Goal: Entertainment & Leisure: Consume media (video, audio)

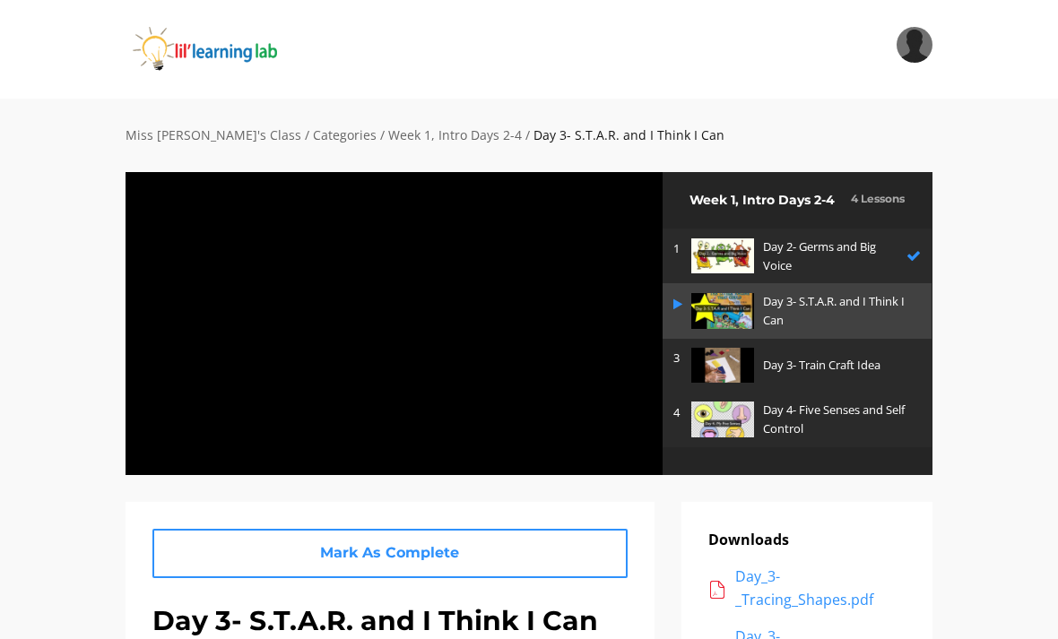
click at [600, 440] on div at bounding box center [394, 323] width 539 height 304
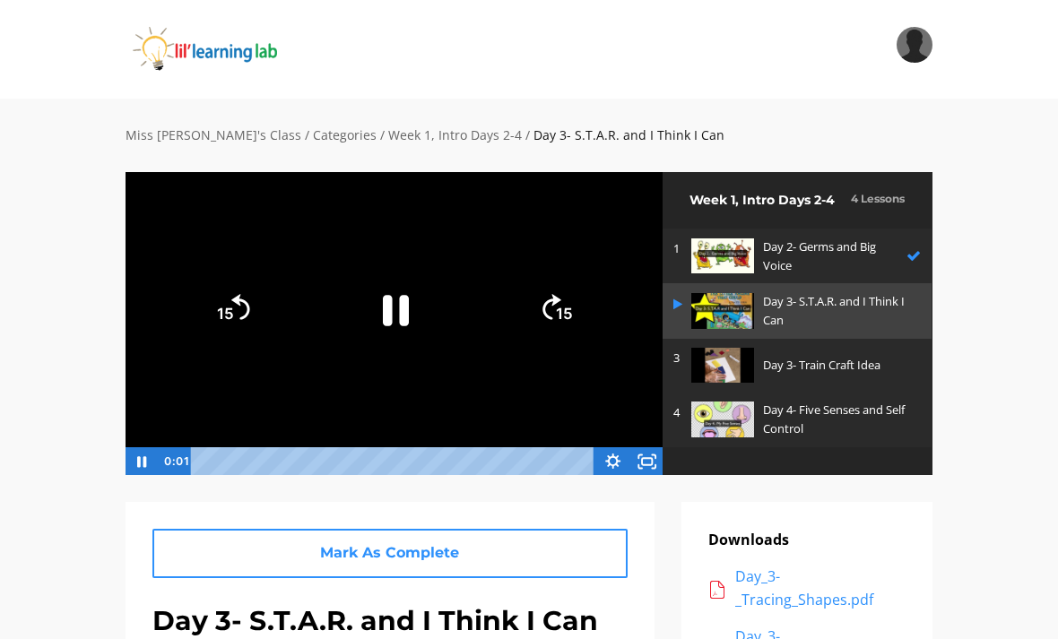
click at [652, 464] on rect "Fullscreen" at bounding box center [647, 461] width 10 height 7
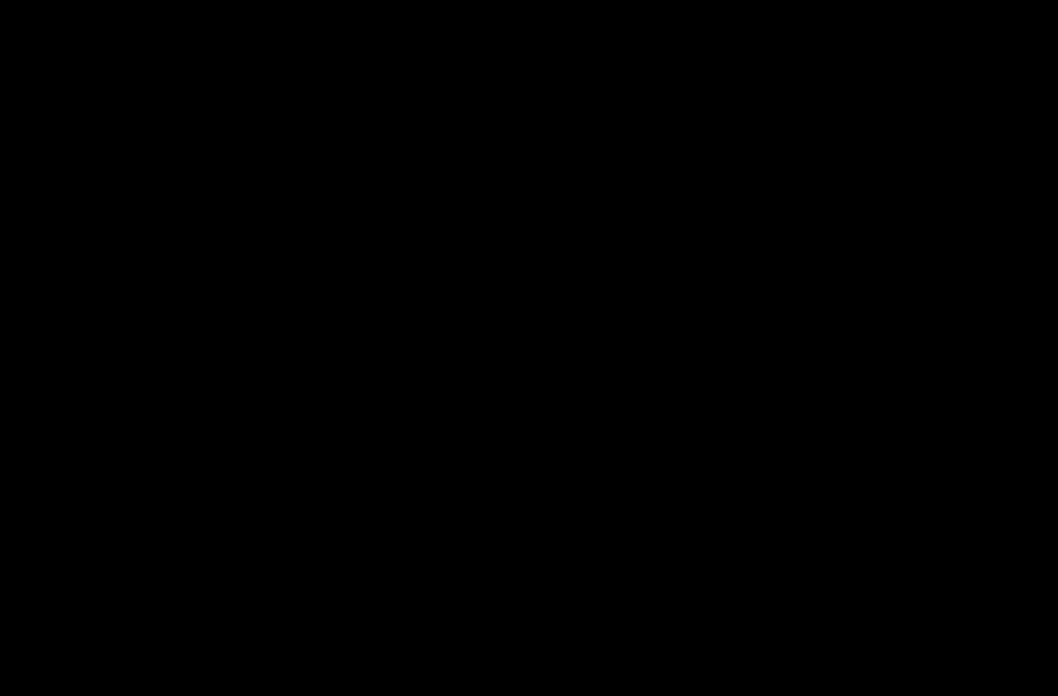
click at [88, 402] on div at bounding box center [529, 348] width 1058 height 696
click at [78, 526] on div at bounding box center [529, 348] width 1058 height 696
click at [27, 526] on div at bounding box center [529, 348] width 1058 height 696
click at [323, 425] on div at bounding box center [529, 348] width 1058 height 696
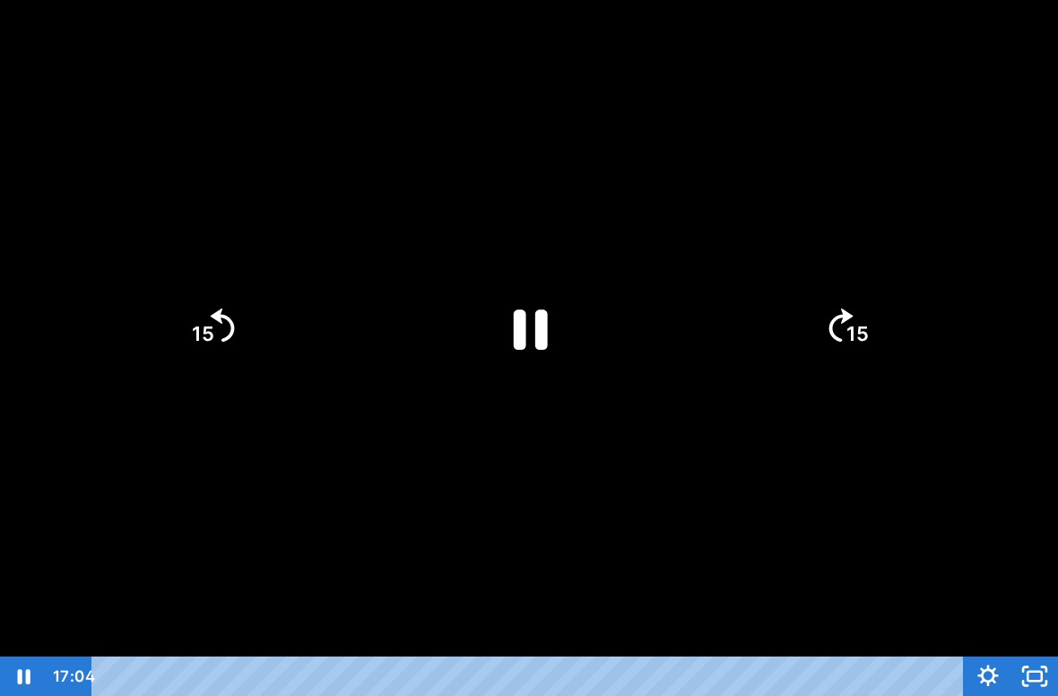
click at [350, 412] on div at bounding box center [529, 348] width 1058 height 696
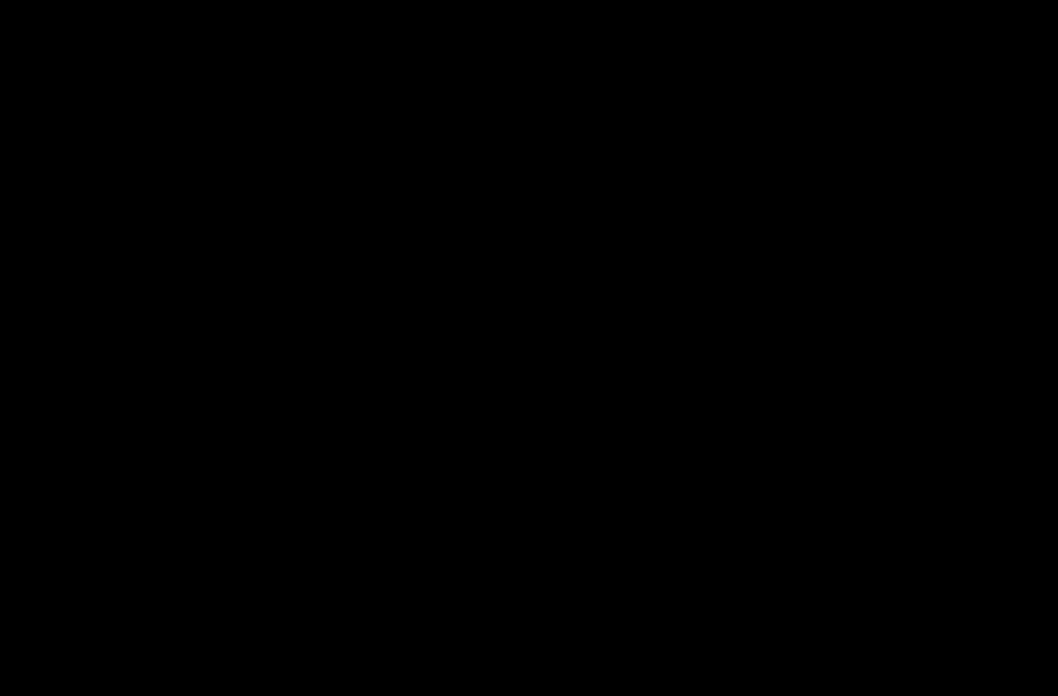
click at [312, 479] on div at bounding box center [529, 348] width 1058 height 696
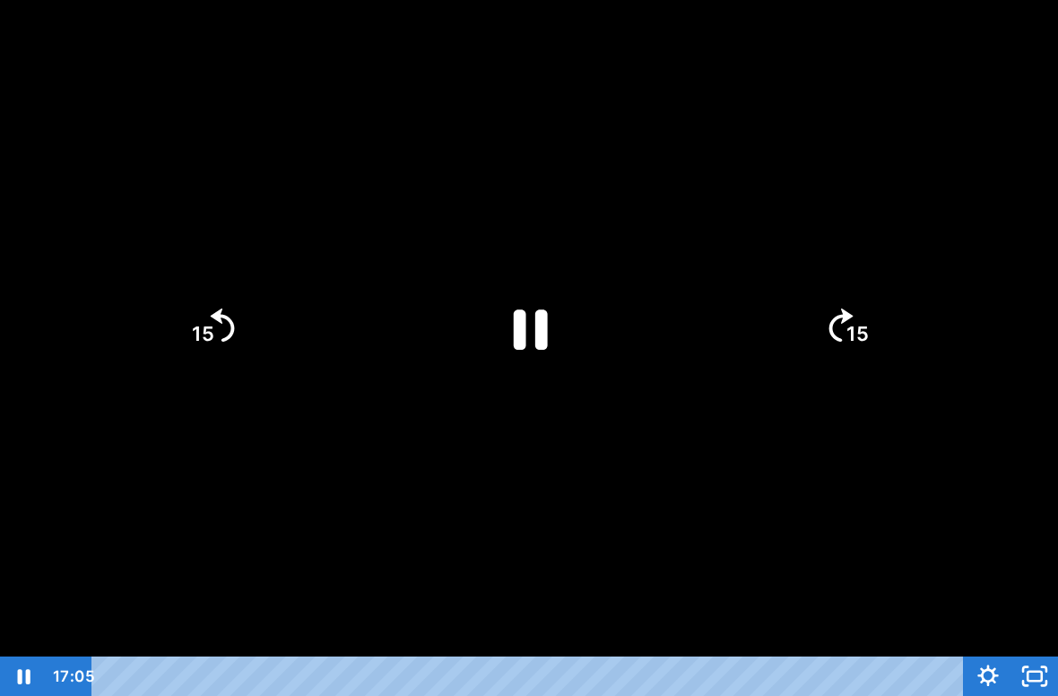
click at [353, 529] on div at bounding box center [529, 348] width 1058 height 696
click at [352, 528] on div at bounding box center [529, 348] width 1058 height 696
click at [349, 476] on div at bounding box center [529, 348] width 1058 height 696
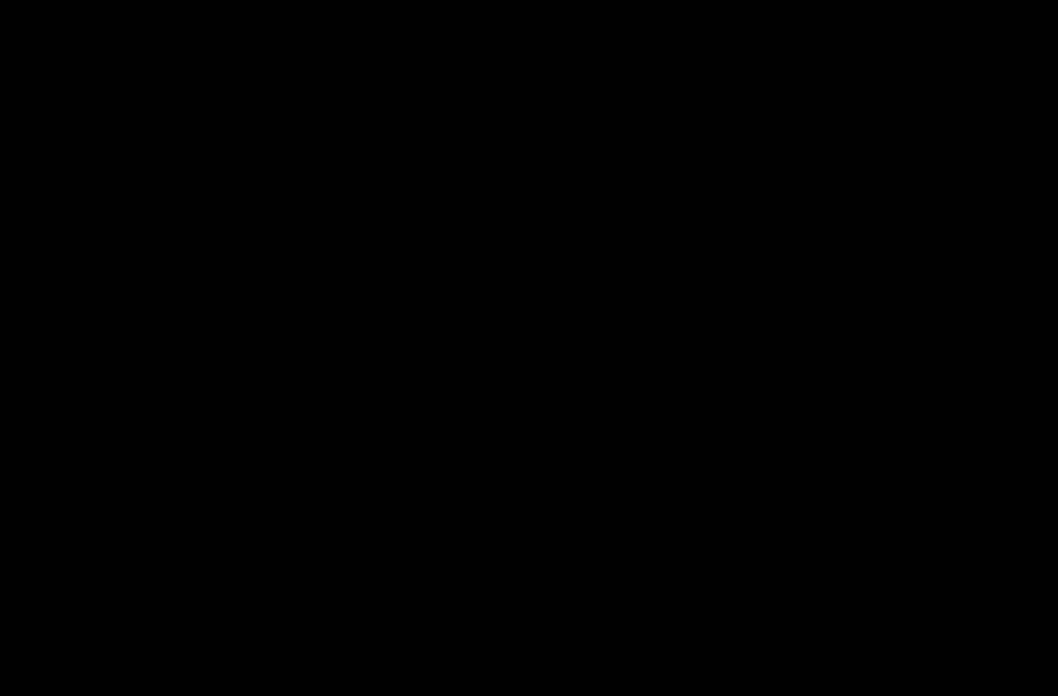
click at [317, 460] on div at bounding box center [529, 348] width 1058 height 696
click at [450, 636] on div at bounding box center [529, 348] width 1058 height 696
click at [71, 451] on div at bounding box center [529, 348] width 1058 height 696
click at [366, 438] on div at bounding box center [529, 348] width 1058 height 696
click at [465, 633] on div at bounding box center [529, 348] width 1058 height 696
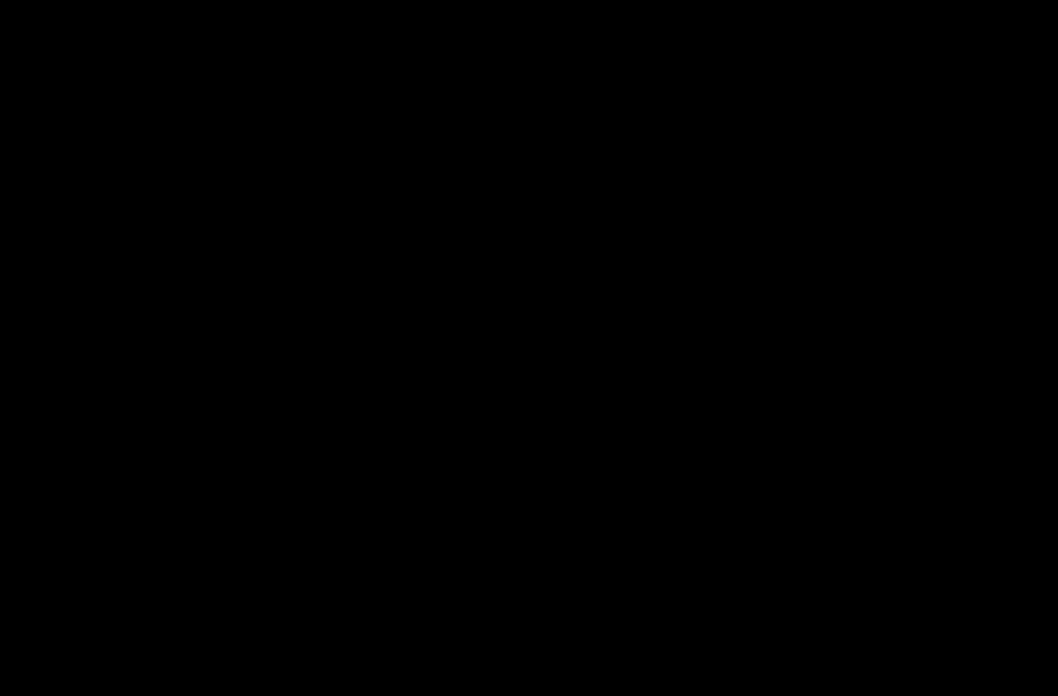
click at [757, 312] on div at bounding box center [529, 348] width 1058 height 696
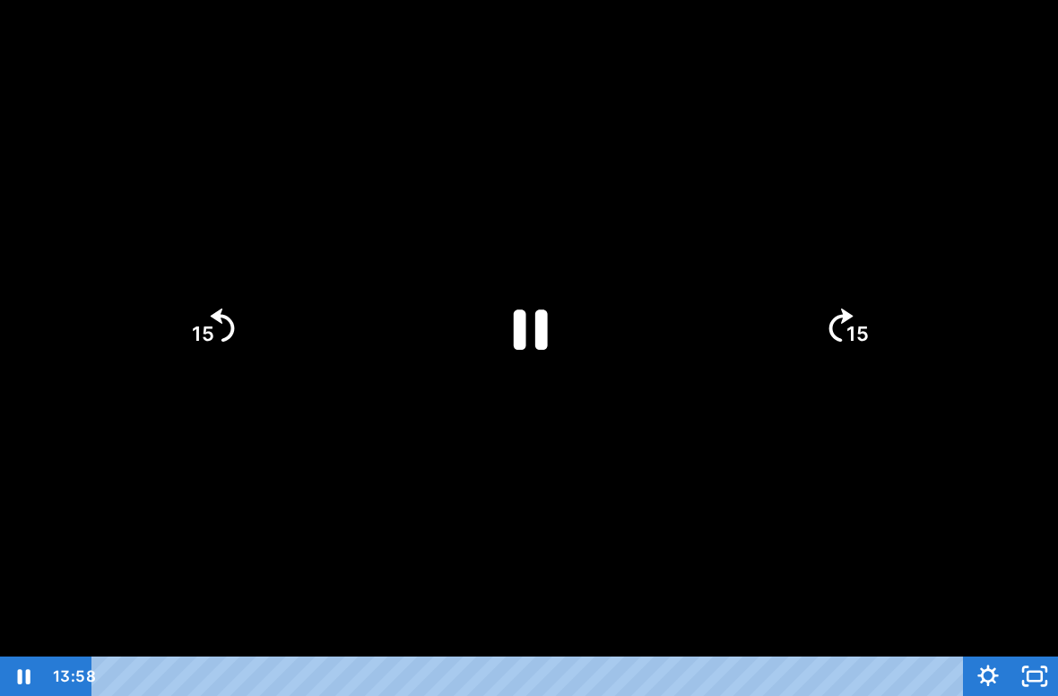
scroll to position [0, 573]
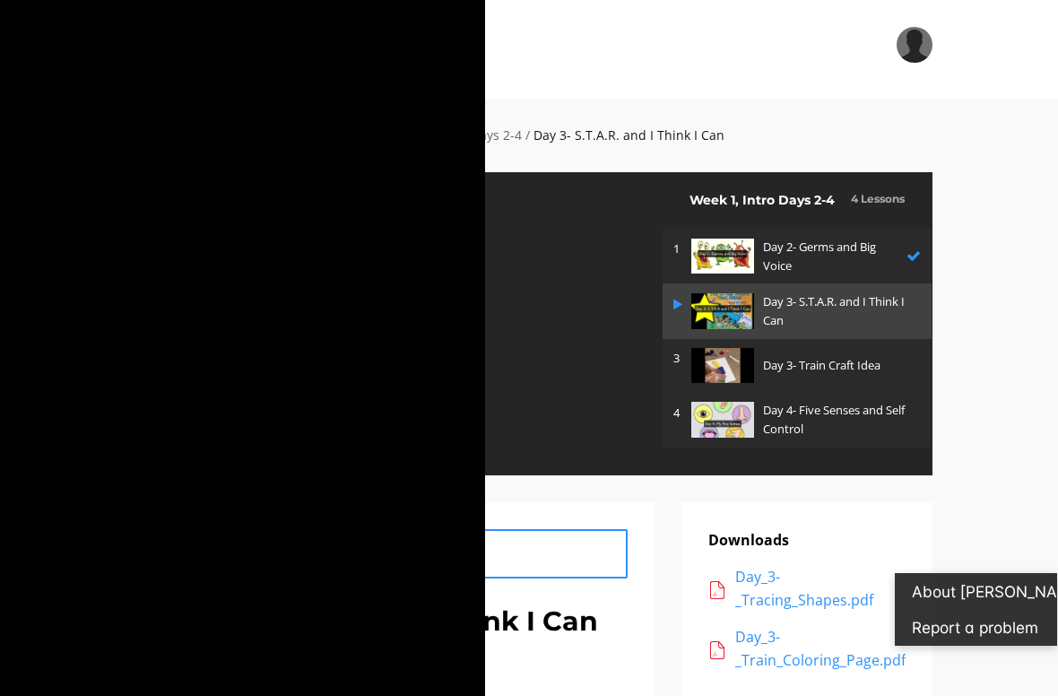
click at [816, 320] on div "Tap for sound @keyframes VOLUME_SMALL_WAVE_FLASH { 0% { opacity: 0; } 33% { opa…" at bounding box center [529, 348] width 1058 height 696
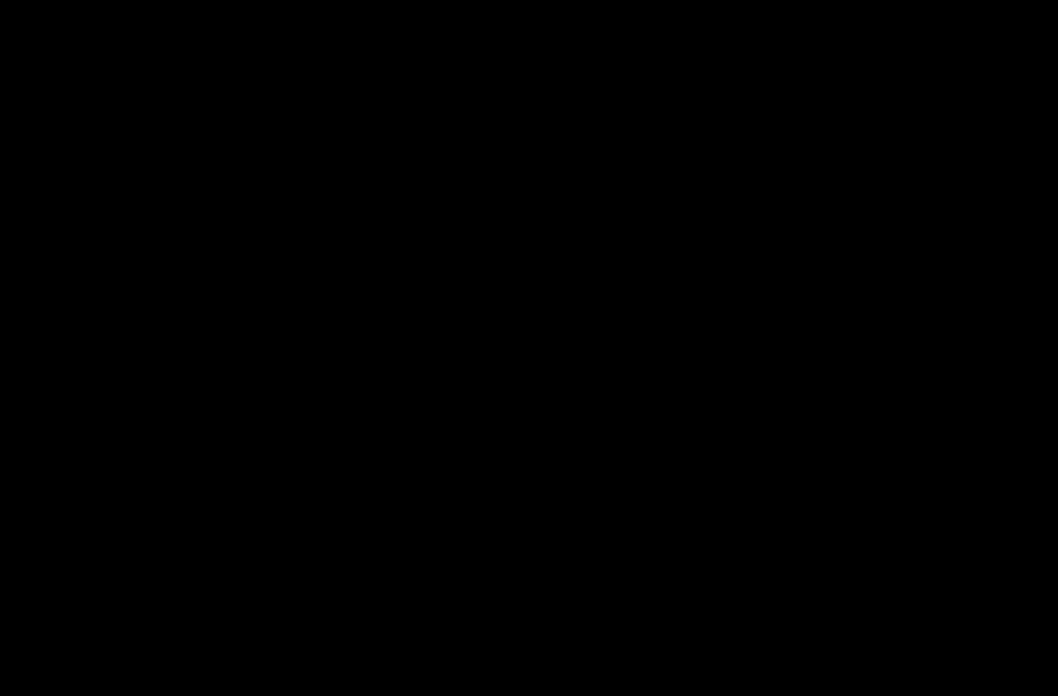
click at [74, 388] on div at bounding box center [529, 348] width 1058 height 696
click at [40, 429] on div at bounding box center [529, 348] width 1058 height 696
click at [621, 100] on div at bounding box center [529, 348] width 1058 height 696
click at [629, 147] on div at bounding box center [529, 348] width 1058 height 696
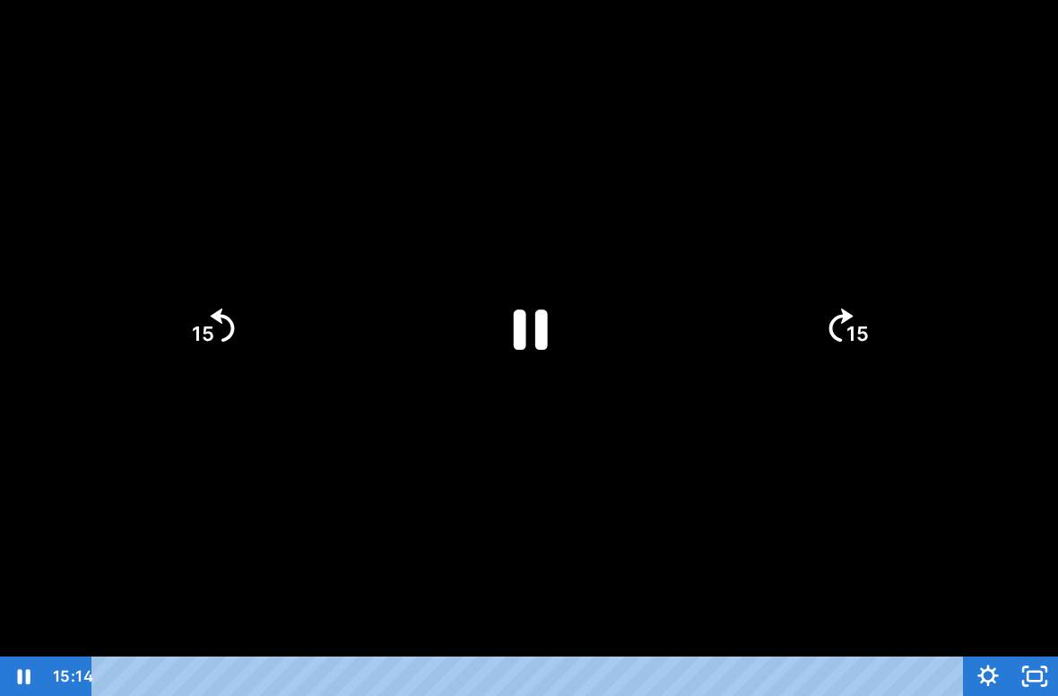
click at [579, 205] on div at bounding box center [529, 348] width 1058 height 696
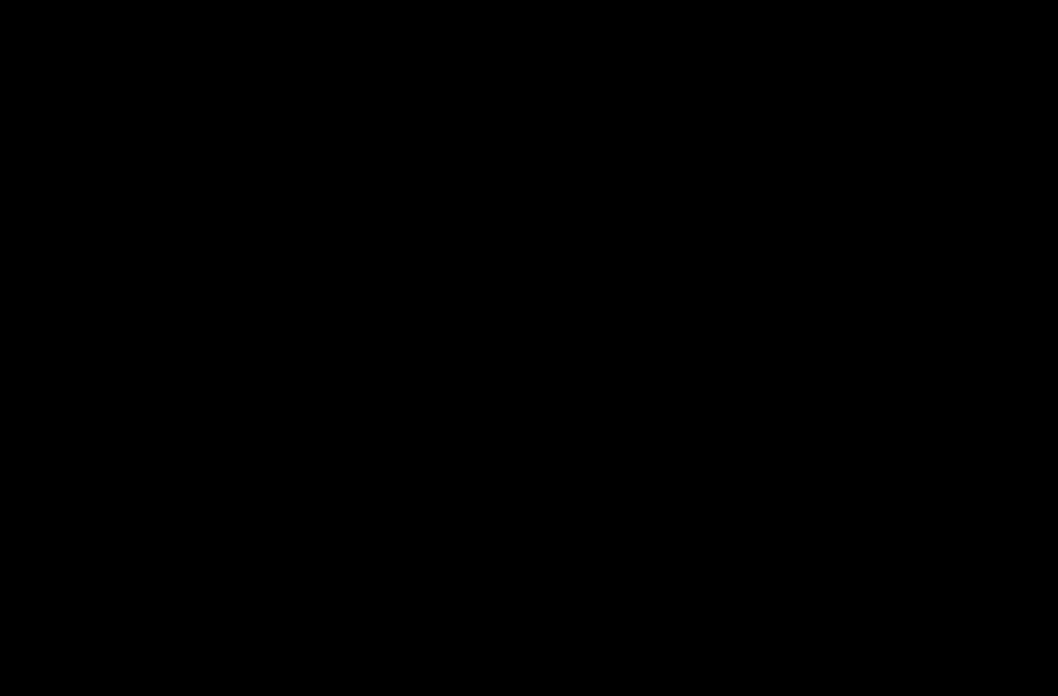
click at [592, 235] on div at bounding box center [529, 348] width 1058 height 696
click at [109, 105] on div at bounding box center [529, 348] width 1058 height 696
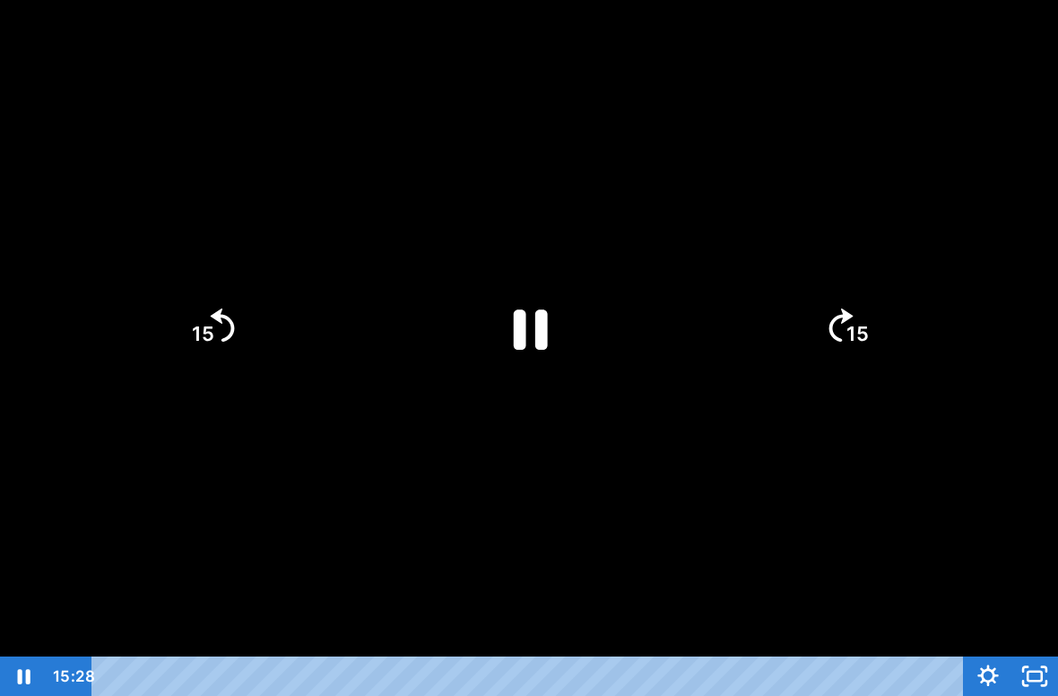
click at [108, 116] on div at bounding box center [529, 348] width 1058 height 696
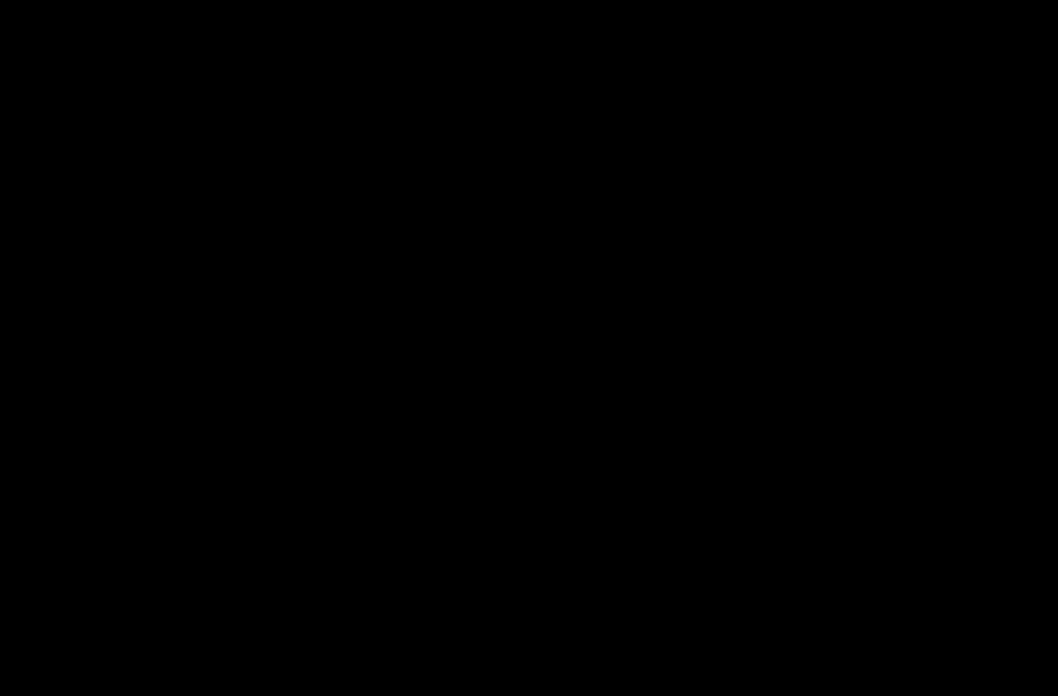
click at [983, 235] on div at bounding box center [529, 348] width 1058 height 696
click at [90, 238] on div at bounding box center [529, 348] width 1058 height 696
click at [325, 499] on div at bounding box center [529, 348] width 1058 height 696
click at [251, 282] on div at bounding box center [529, 348] width 1058 height 696
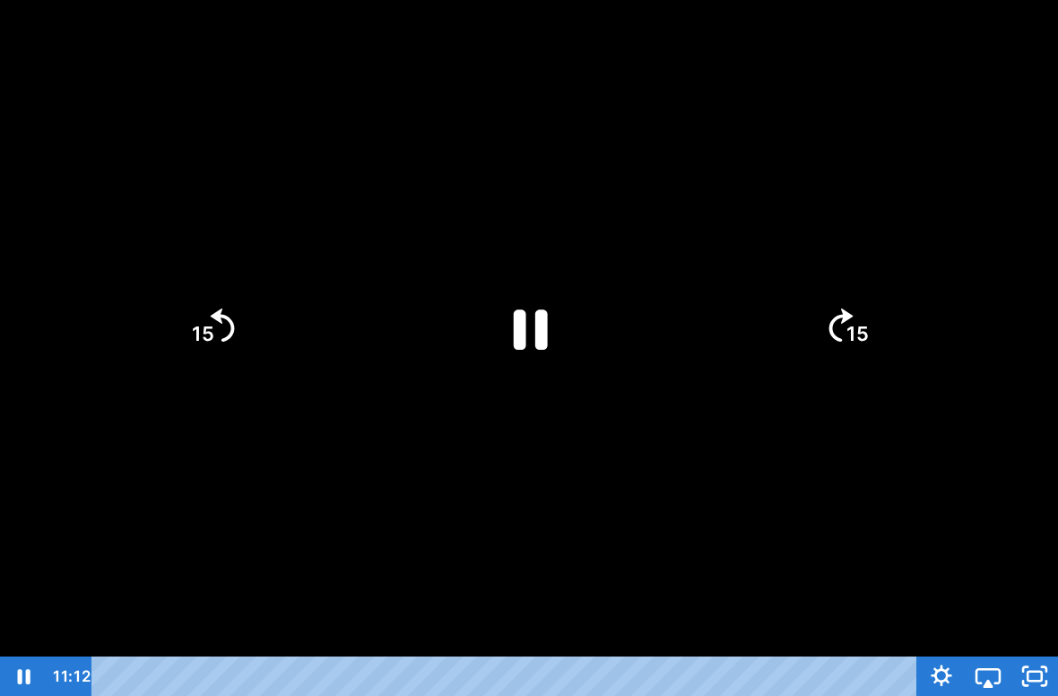
click at [232, 259] on div at bounding box center [529, 348] width 1058 height 696
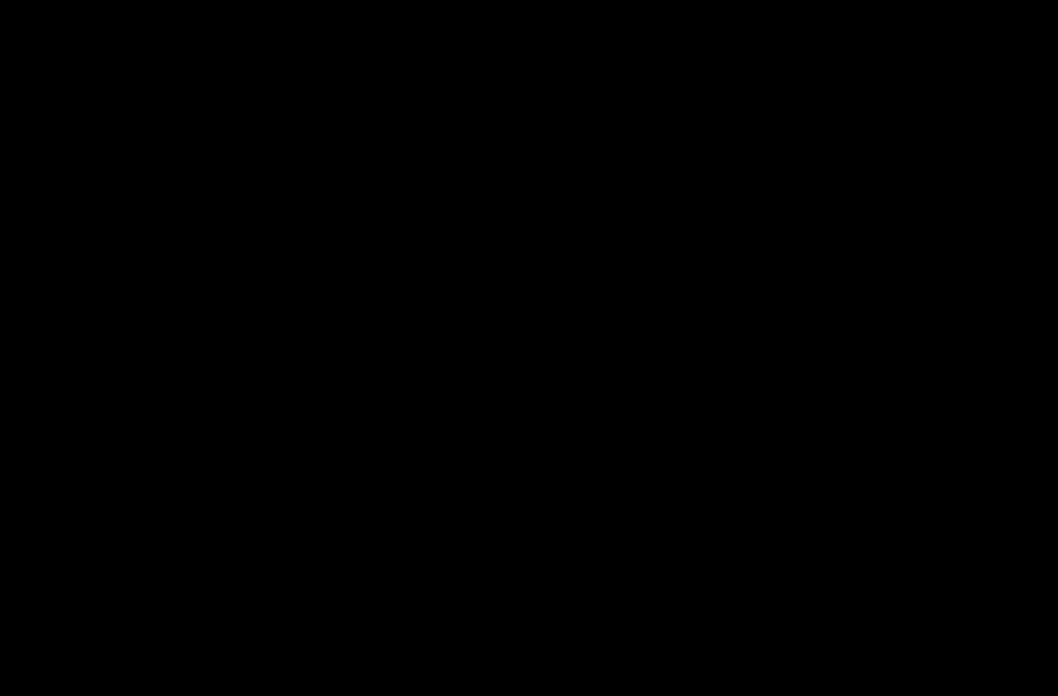
click at [224, 258] on div at bounding box center [529, 348] width 1058 height 696
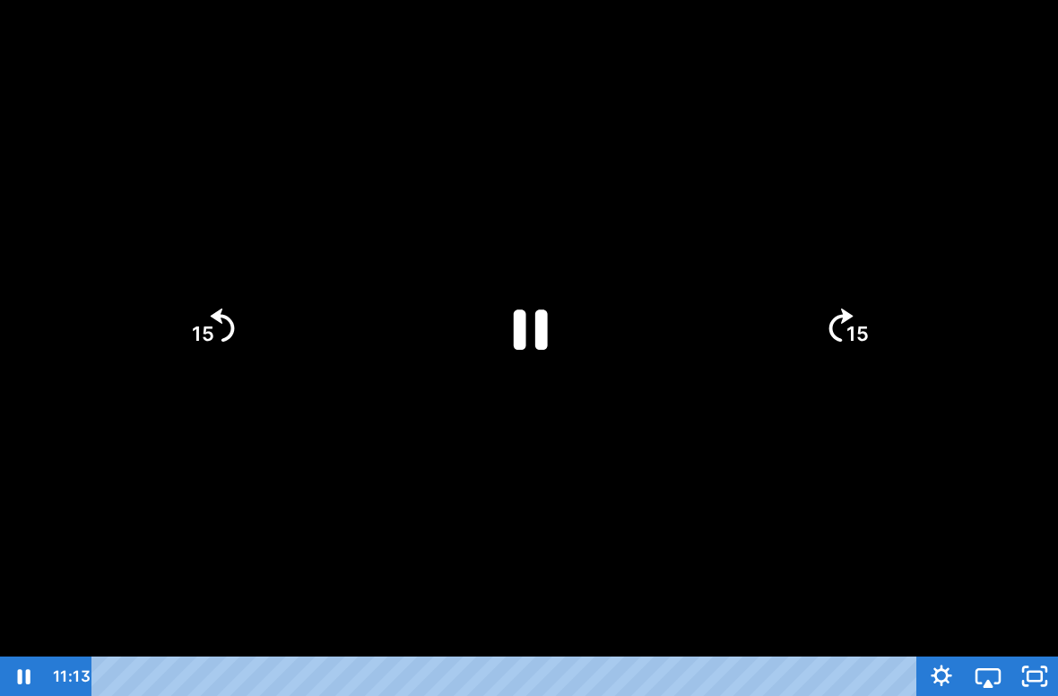
click at [211, 255] on div at bounding box center [529, 348] width 1058 height 696
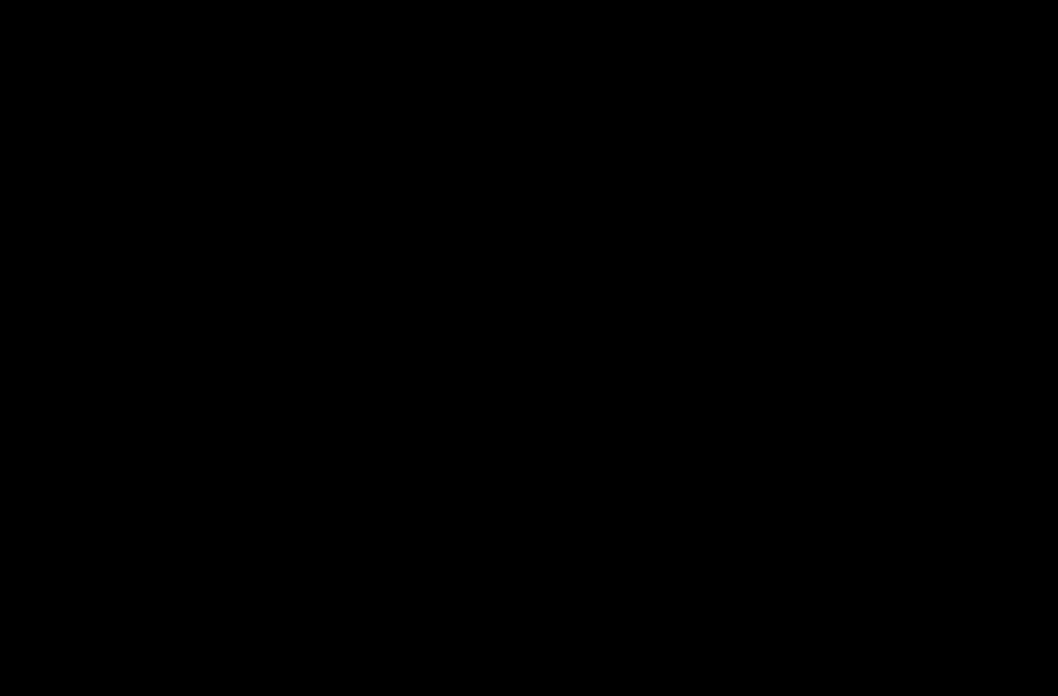
click at [211, 255] on div at bounding box center [529, 348] width 1058 height 696
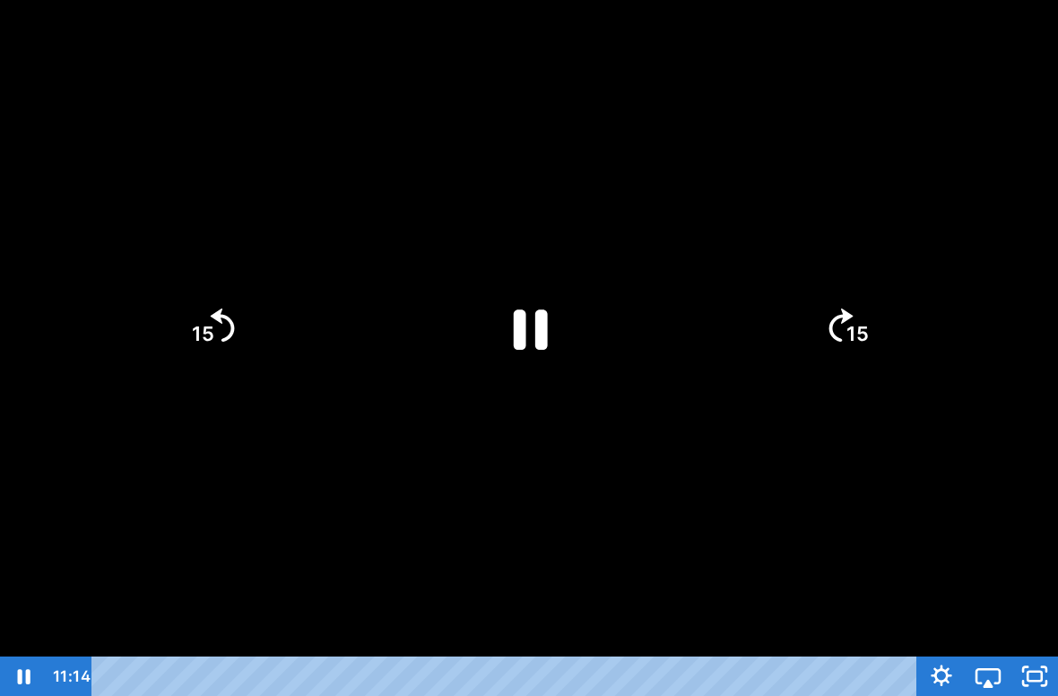
click at [198, 259] on div at bounding box center [529, 348] width 1058 height 696
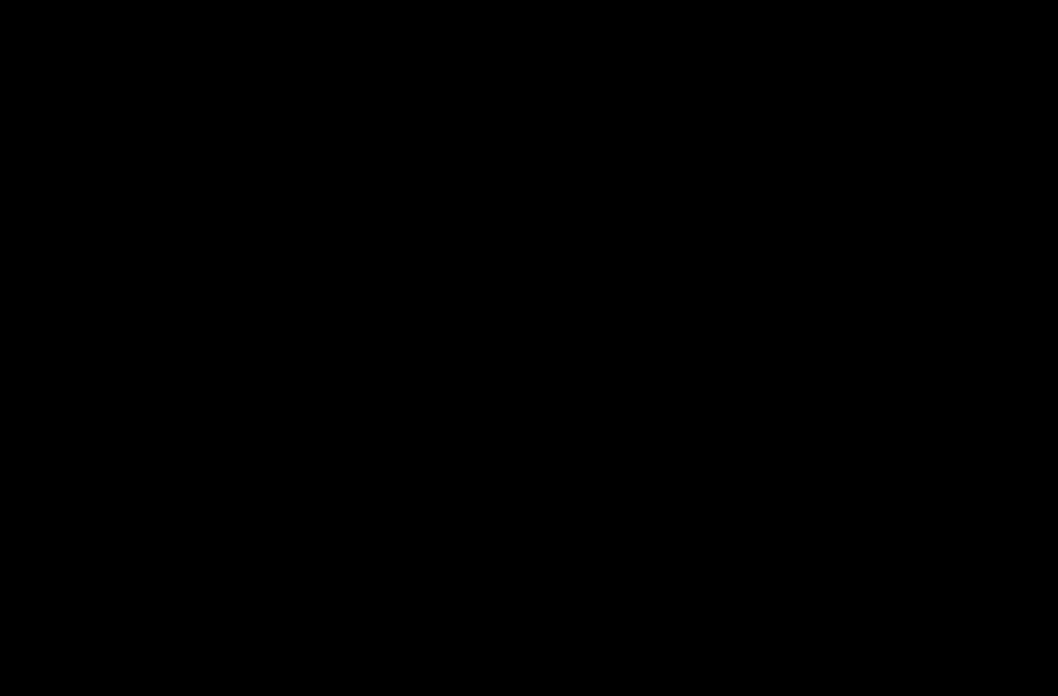
click at [160, 227] on div at bounding box center [529, 348] width 1058 height 696
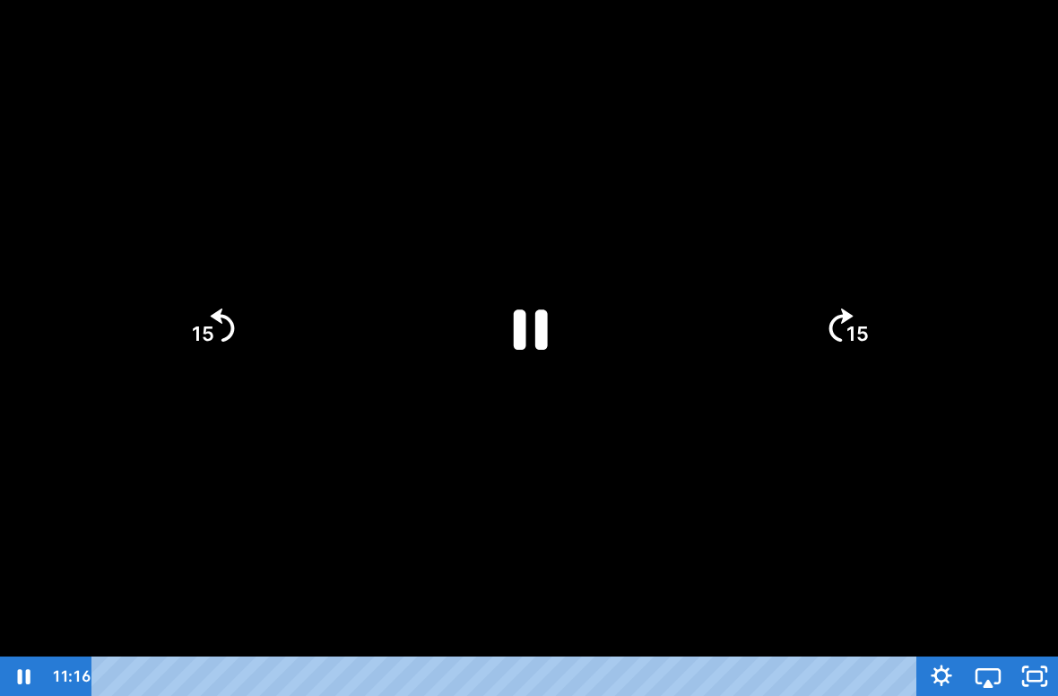
scroll to position [0, 657]
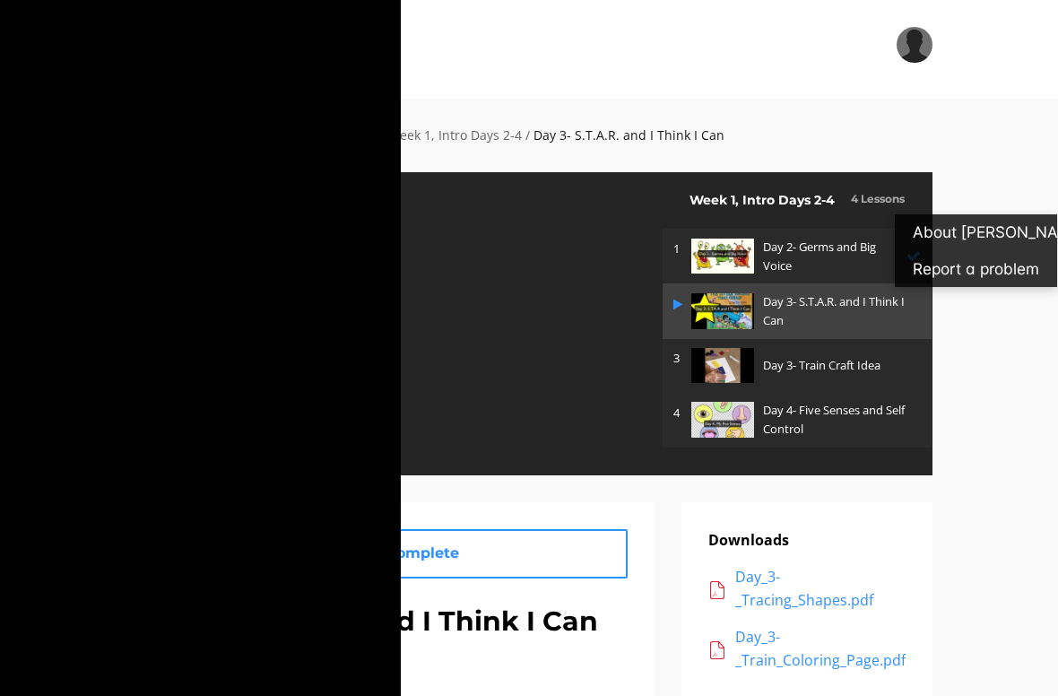
click at [711, 48] on div "Tap for sound @keyframes VOLUME_SMALL_WAVE_FLASH { 0% { opacity: 0; } 33% { opa…" at bounding box center [529, 348] width 1058 height 696
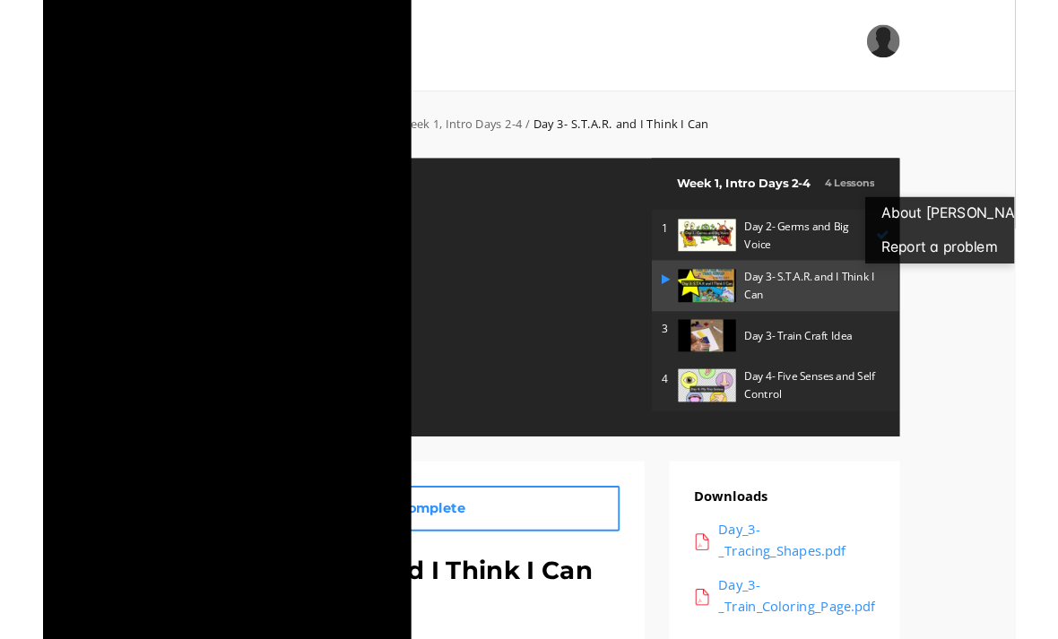
scroll to position [0, 0]
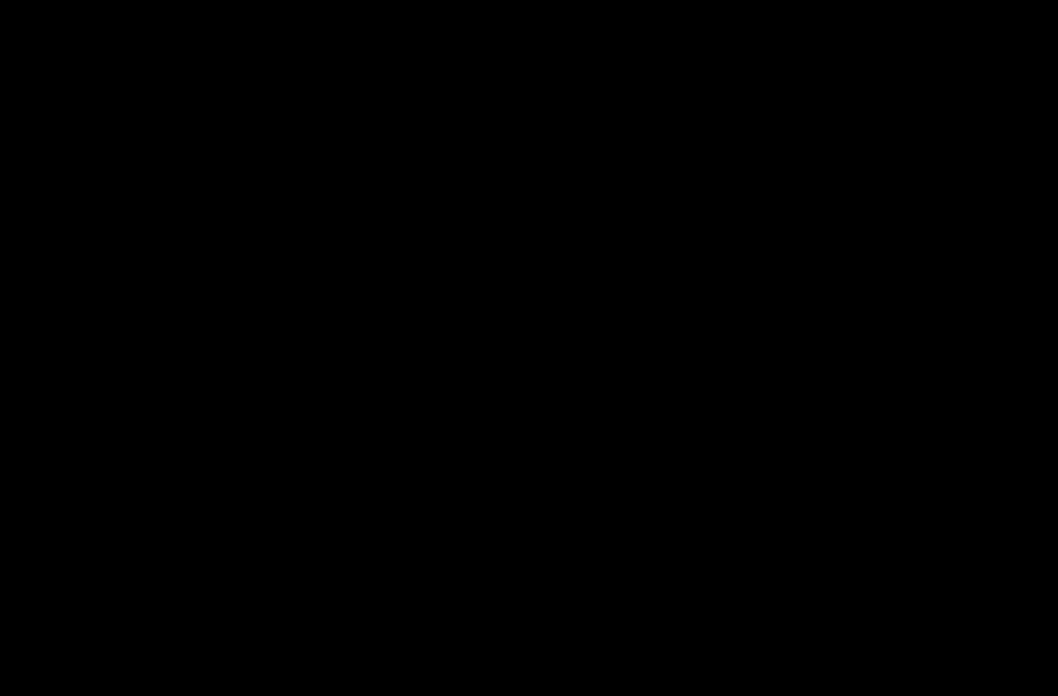
click at [72, 98] on div at bounding box center [529, 348] width 1058 height 696
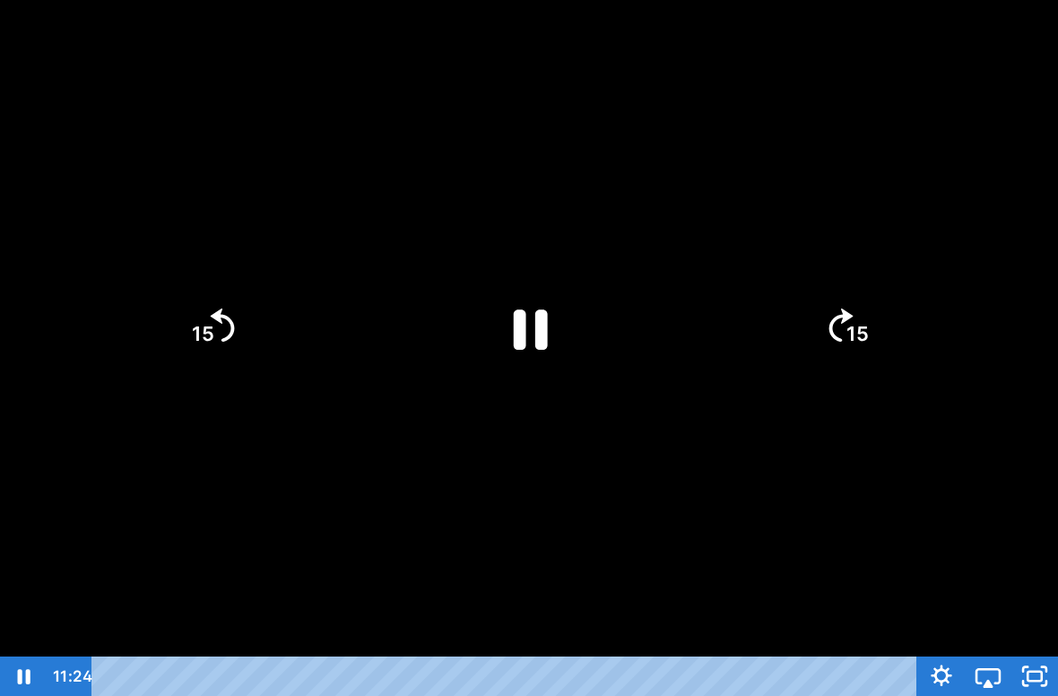
click at [934, 81] on div at bounding box center [529, 348] width 1058 height 696
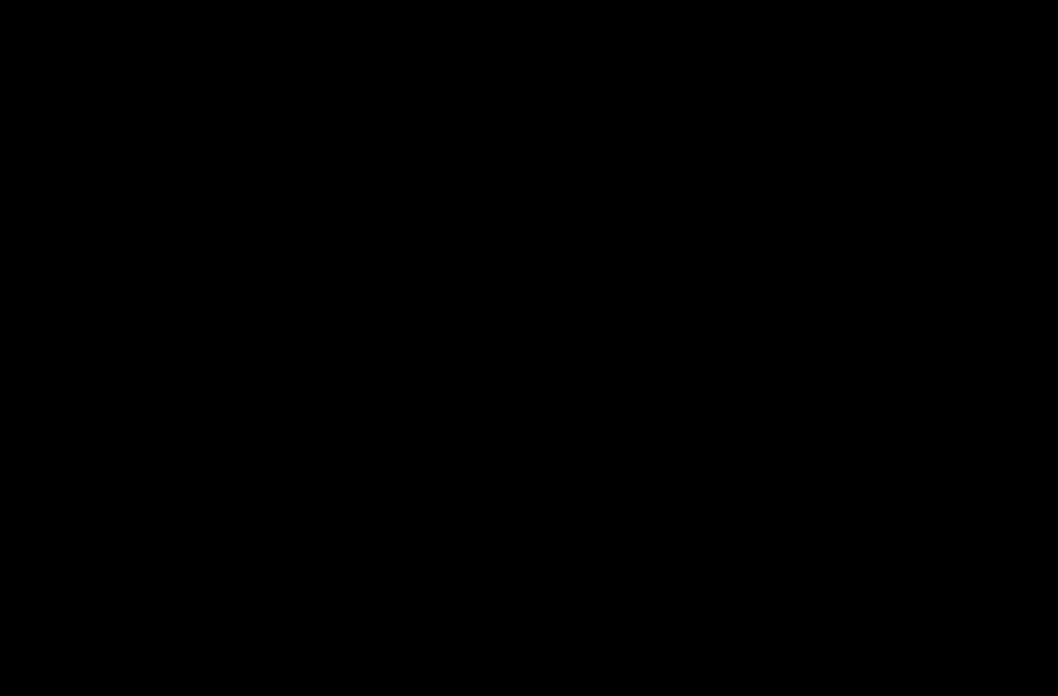
click at [69, 88] on div at bounding box center [529, 348] width 1058 height 696
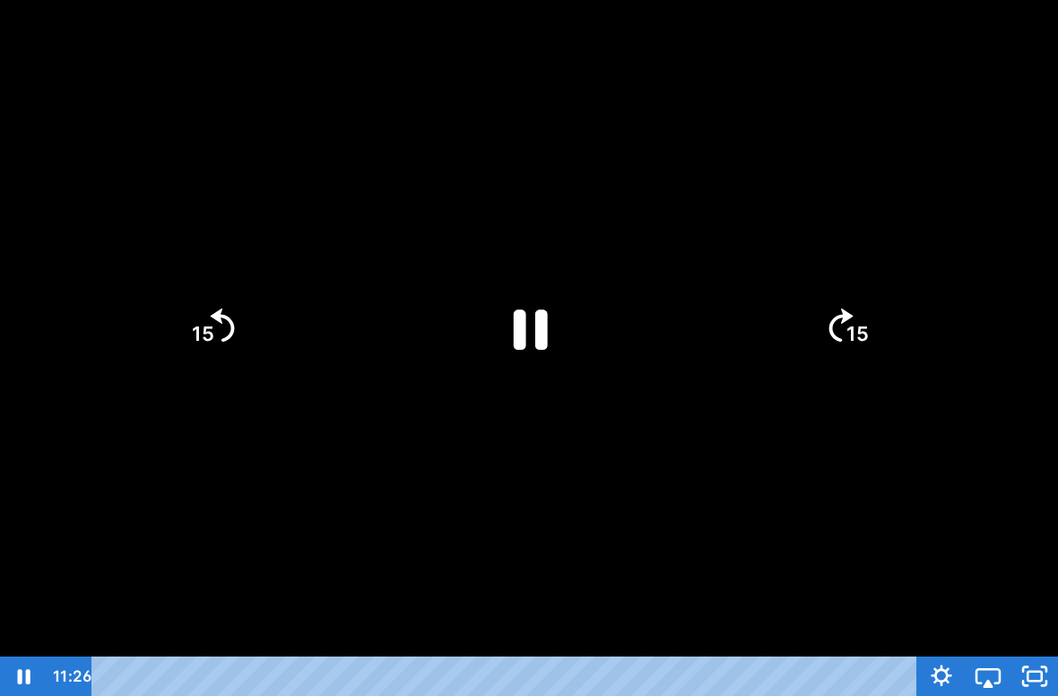
click at [77, 76] on div at bounding box center [529, 348] width 1058 height 696
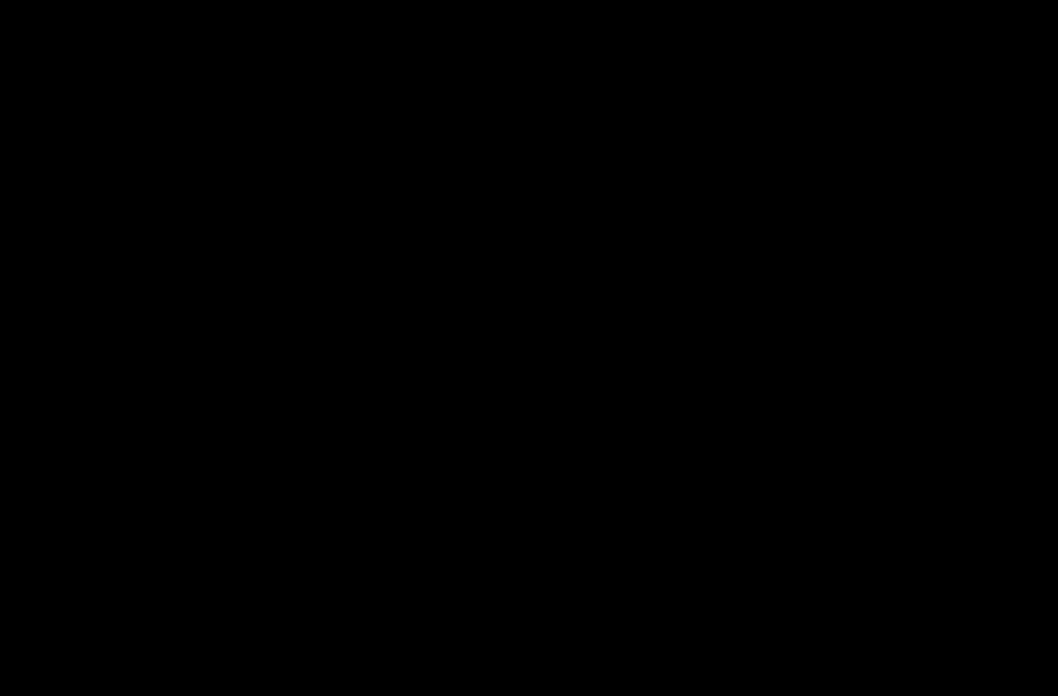
click at [1008, 316] on div at bounding box center [529, 348] width 1058 height 696
click at [448, 481] on div at bounding box center [529, 348] width 1058 height 696
click at [60, 312] on div at bounding box center [529, 348] width 1058 height 696
click at [153, 195] on link "About [PERSON_NAME]" at bounding box center [186, 181] width 162 height 37
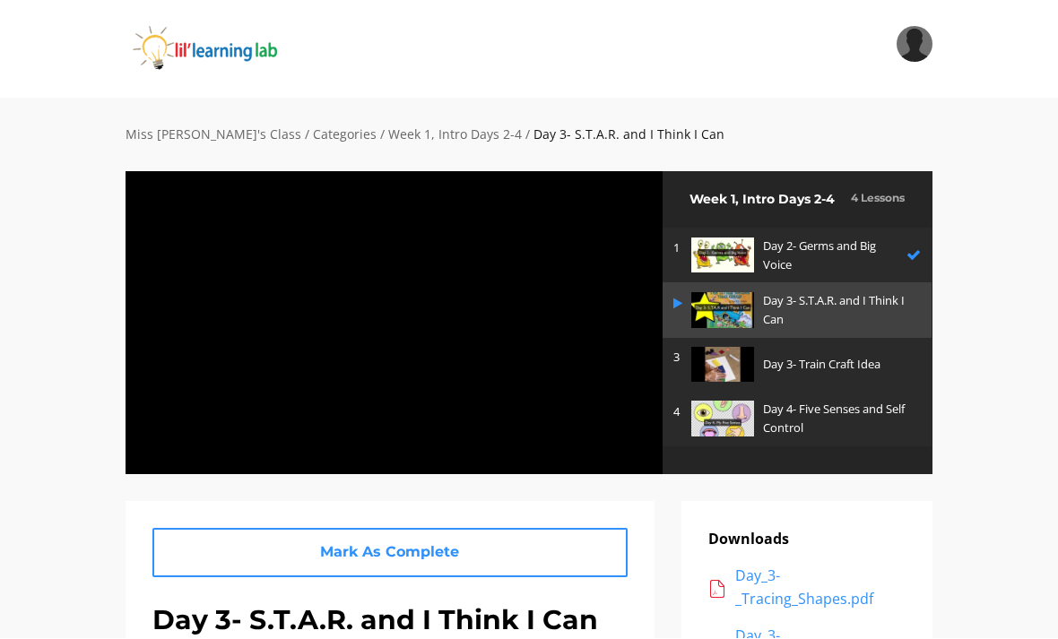
scroll to position [2, 0]
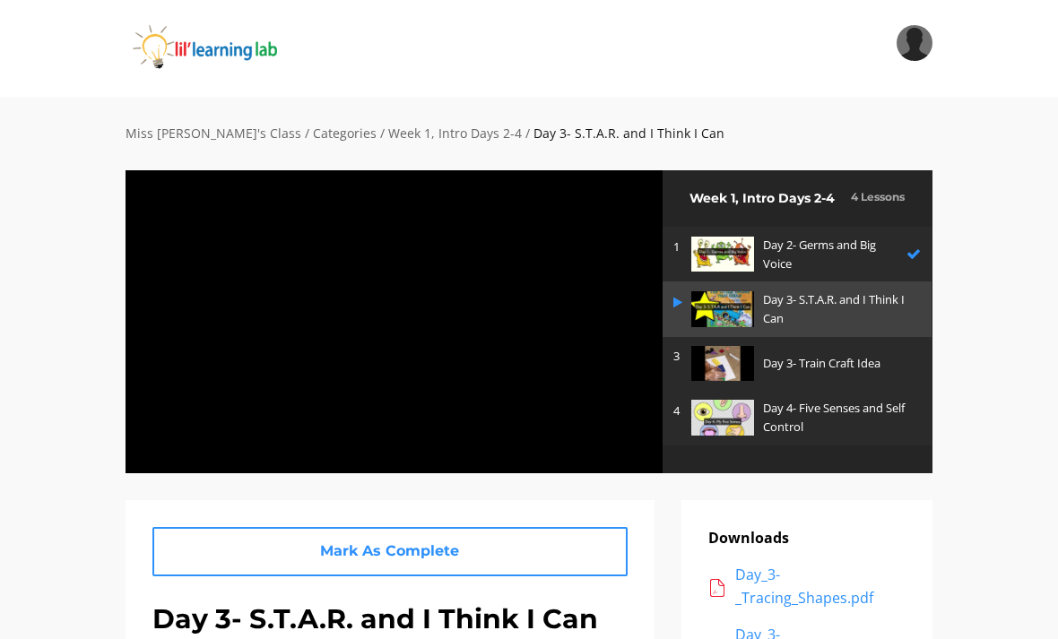
click at [241, 260] on div at bounding box center [394, 321] width 539 height 304
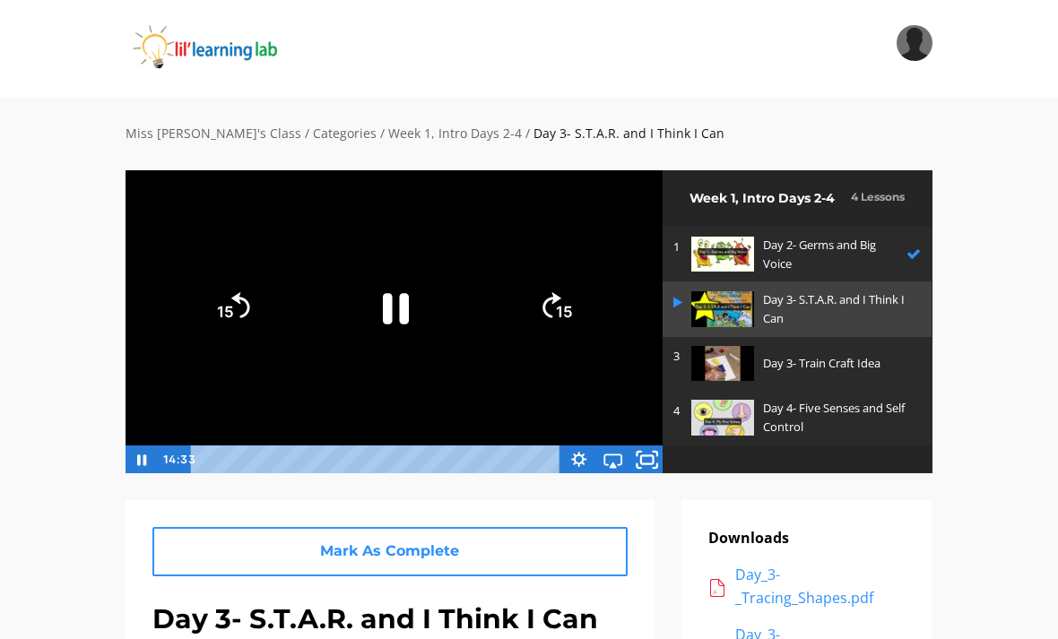
click at [651, 461] on icon "Fullscreen" at bounding box center [647, 459] width 41 height 34
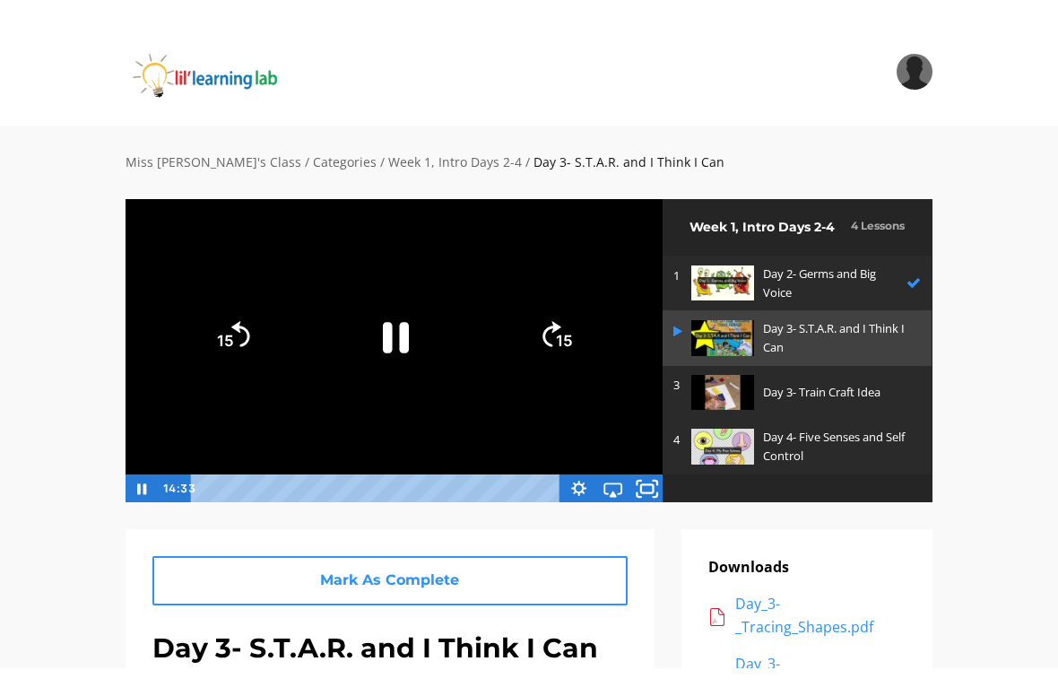
scroll to position [0, 0]
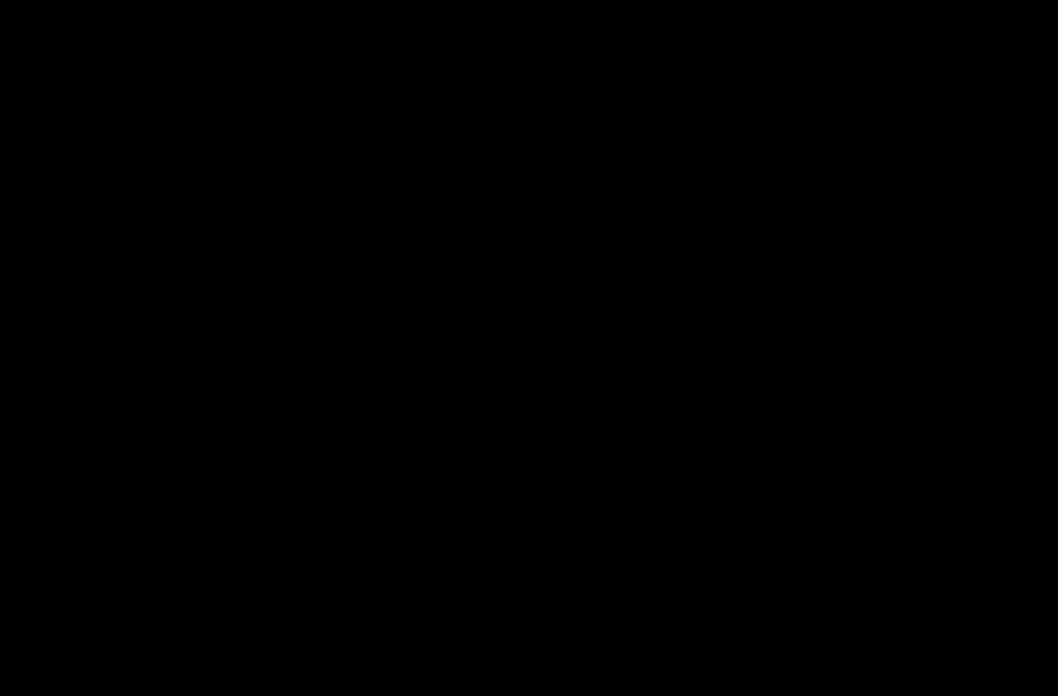
click at [62, 412] on div at bounding box center [529, 348] width 1058 height 696
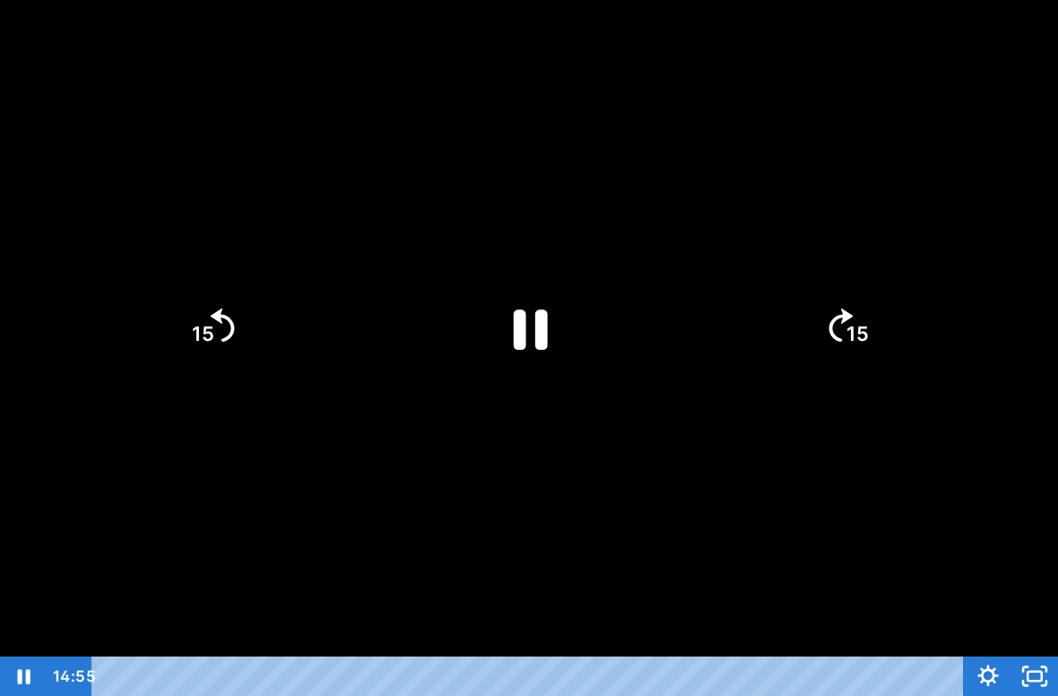
click at [45, 408] on div at bounding box center [529, 348] width 1058 height 696
click at [42, 399] on div at bounding box center [529, 348] width 1058 height 696
click at [47, 402] on div at bounding box center [529, 348] width 1058 height 696
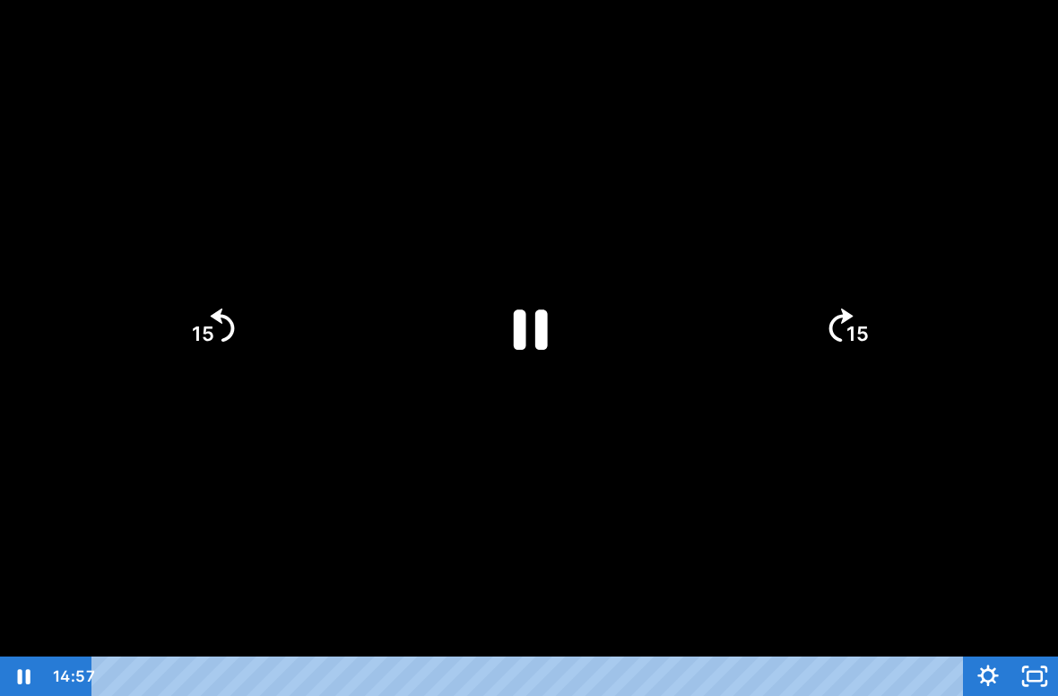
click at [48, 404] on div at bounding box center [529, 348] width 1058 height 696
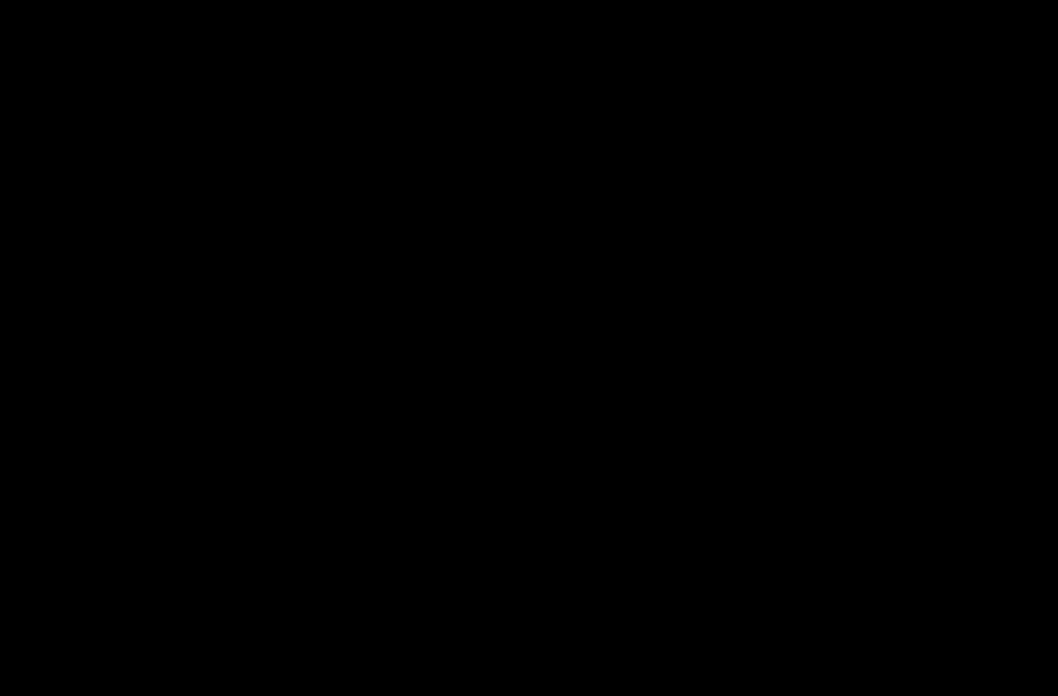
click at [47, 406] on div at bounding box center [529, 348] width 1058 height 696
click at [381, 603] on div at bounding box center [529, 348] width 1058 height 696
click at [541, 326] on div at bounding box center [529, 348] width 1058 height 696
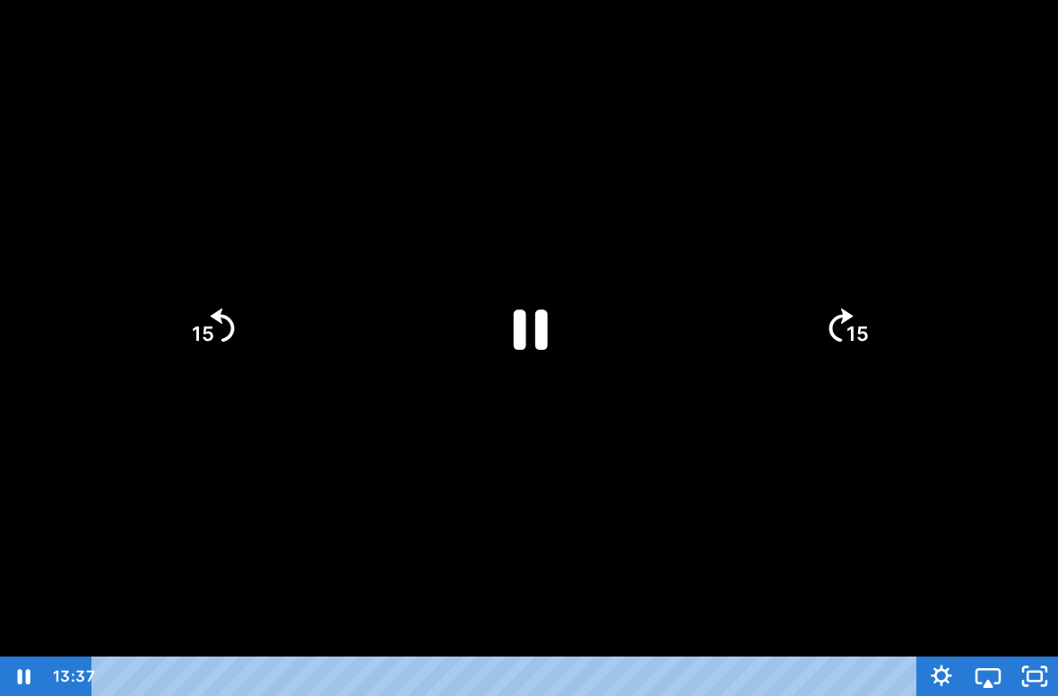
click at [519, 307] on icon "Pause" at bounding box center [529, 328] width 124 height 124
click at [527, 319] on icon "Play Video" at bounding box center [530, 328] width 36 height 48
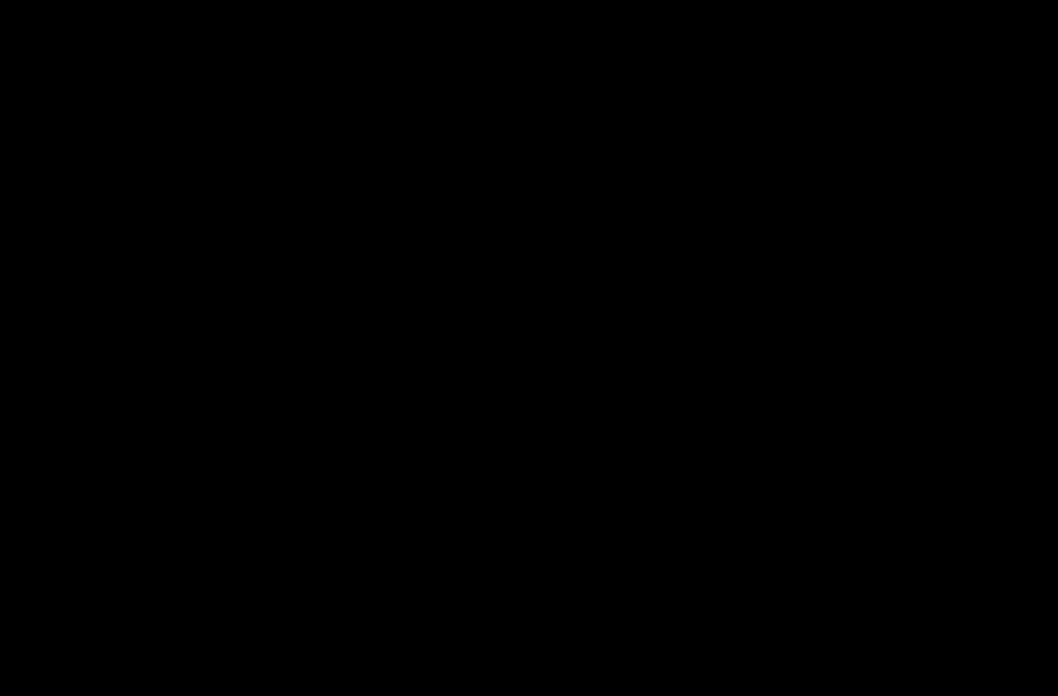
click at [32, 395] on div at bounding box center [529, 348] width 1058 height 696
click at [32, 406] on div at bounding box center [529, 348] width 1058 height 696
click at [34, 418] on div at bounding box center [529, 348] width 1058 height 696
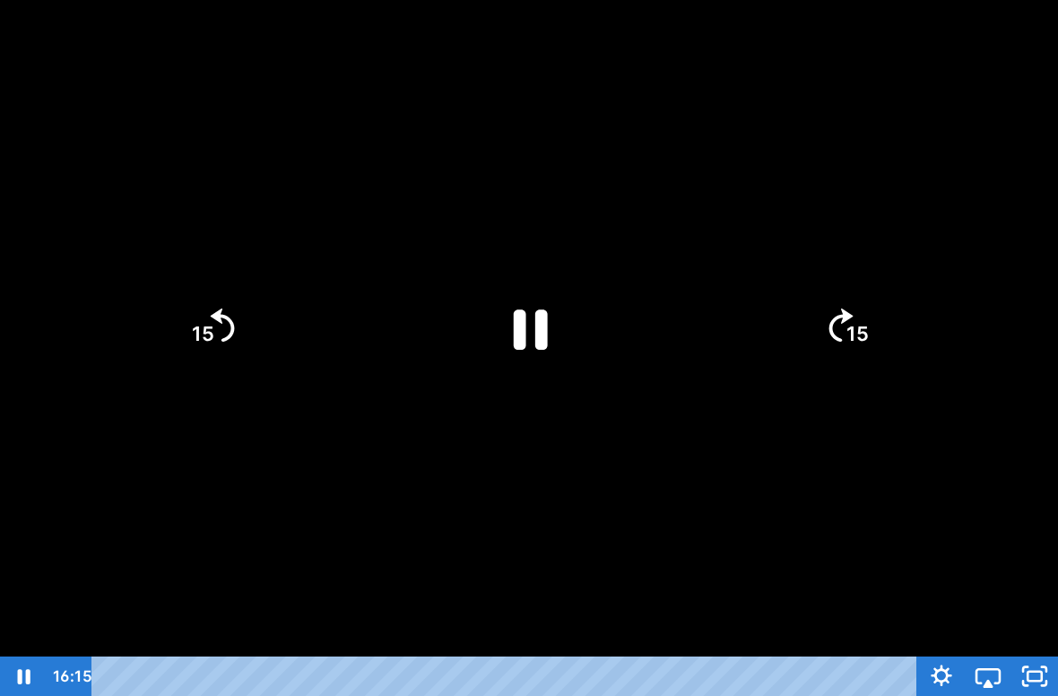
click at [26, 412] on div at bounding box center [529, 348] width 1058 height 696
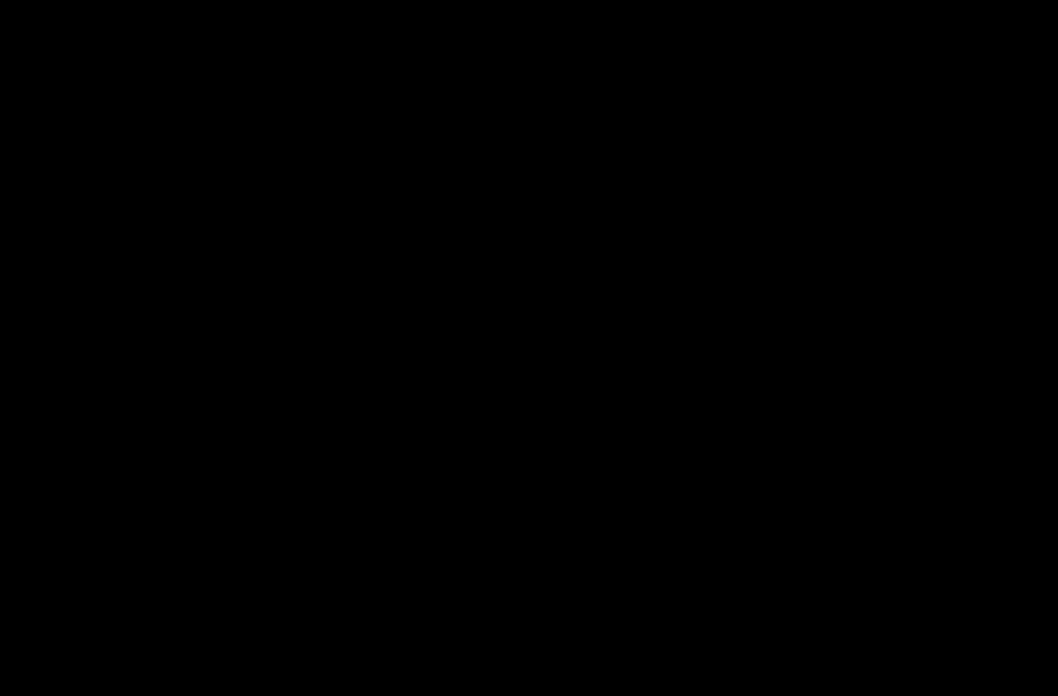
click at [26, 411] on div at bounding box center [529, 348] width 1058 height 696
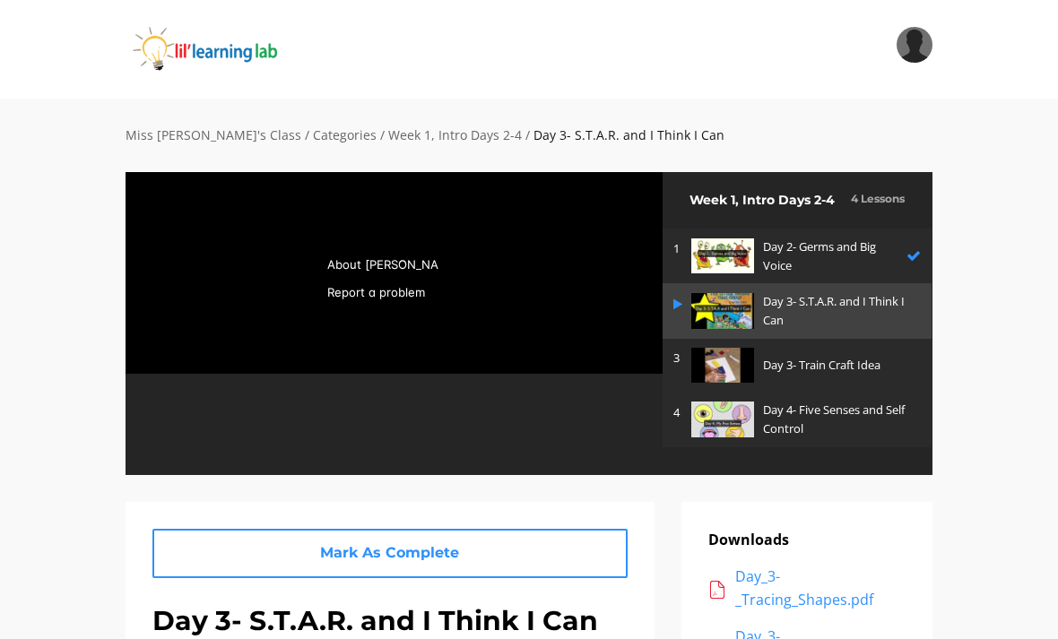
click at [490, 266] on div at bounding box center [394, 221] width 539 height 304
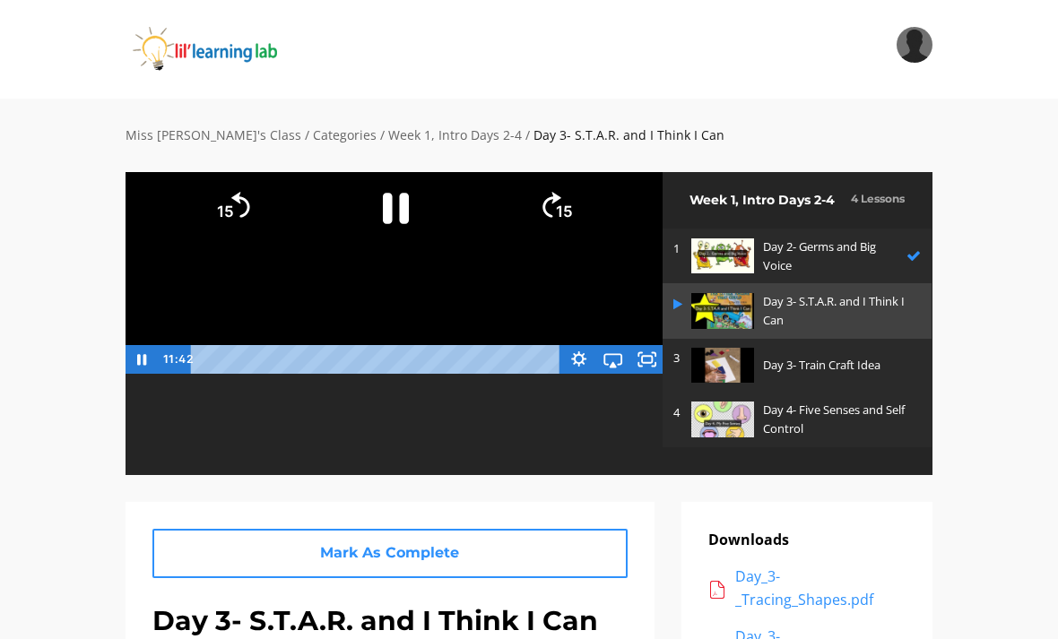
click at [651, 346] on icon "Fullscreen" at bounding box center [646, 359] width 34 height 29
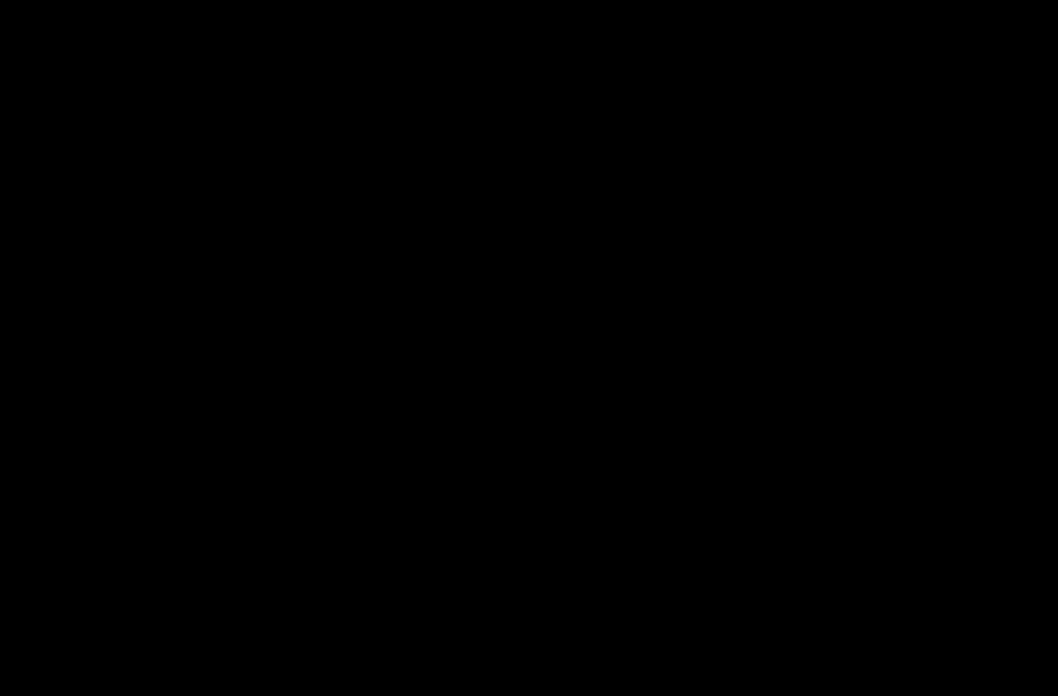
click at [1, 265] on div at bounding box center [529, 348] width 1058 height 696
click at [25, 566] on div at bounding box center [529, 348] width 1058 height 696
click at [612, 26] on div at bounding box center [529, 348] width 1058 height 696
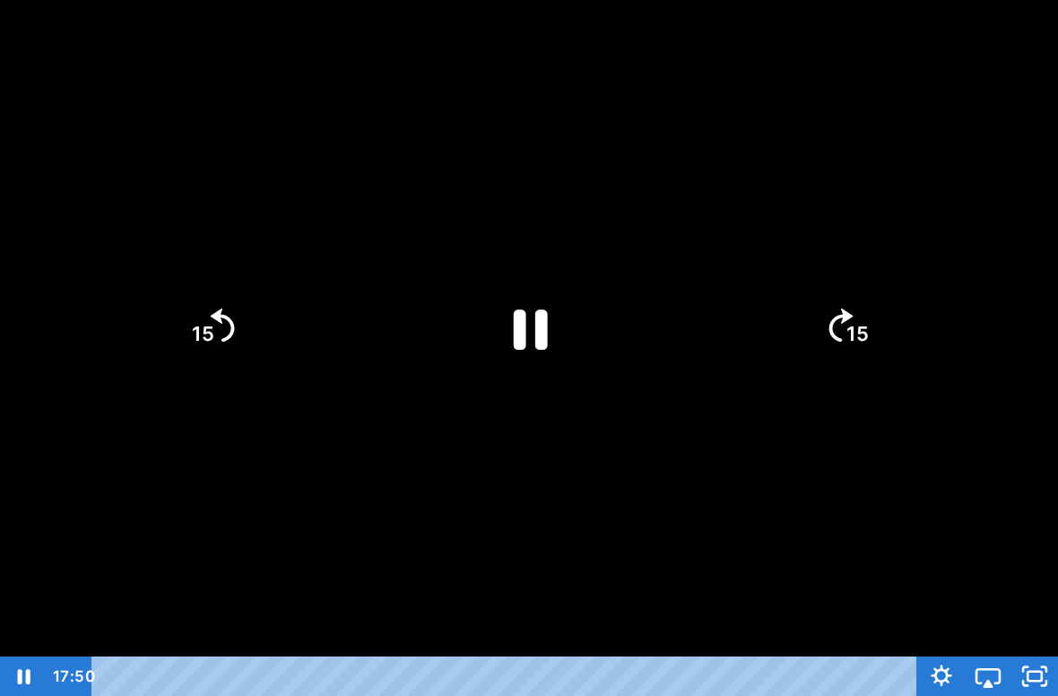
click at [573, 303] on icon "Pause" at bounding box center [529, 328] width 124 height 124
